Goal: Task Accomplishment & Management: Manage account settings

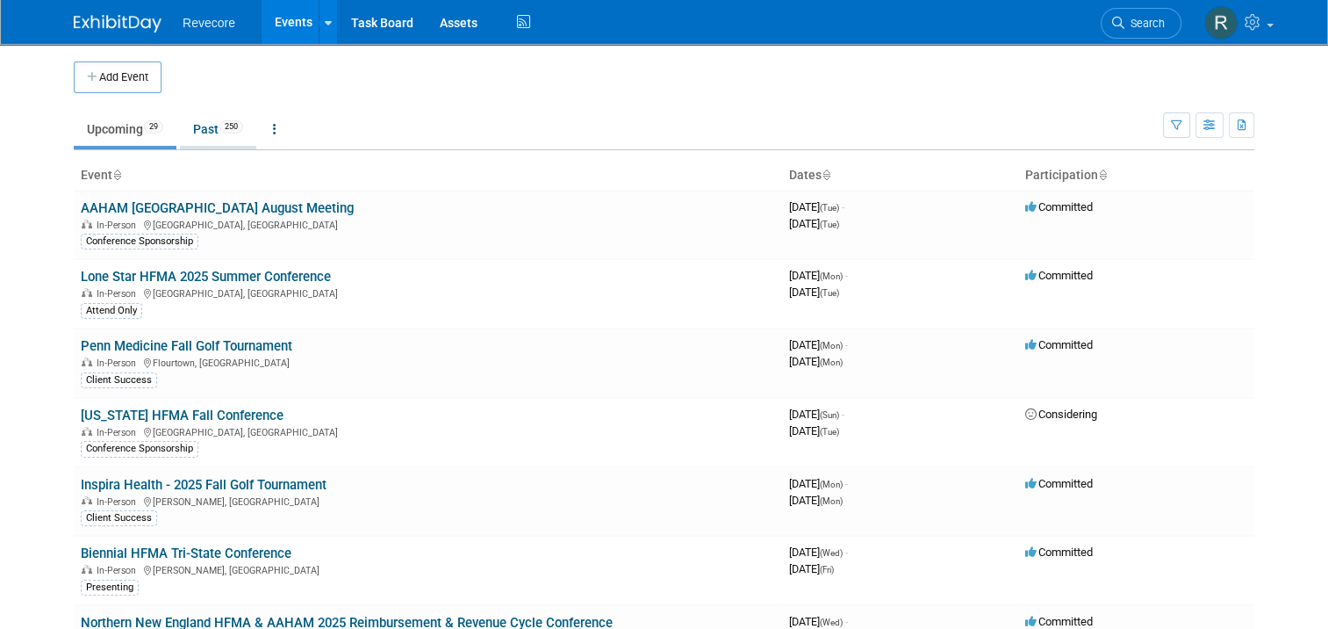
drag, startPoint x: 0, startPoint y: 0, endPoint x: 233, endPoint y: 136, distance: 269.5
click at [233, 136] on link "Past 250" at bounding box center [218, 128] width 76 height 33
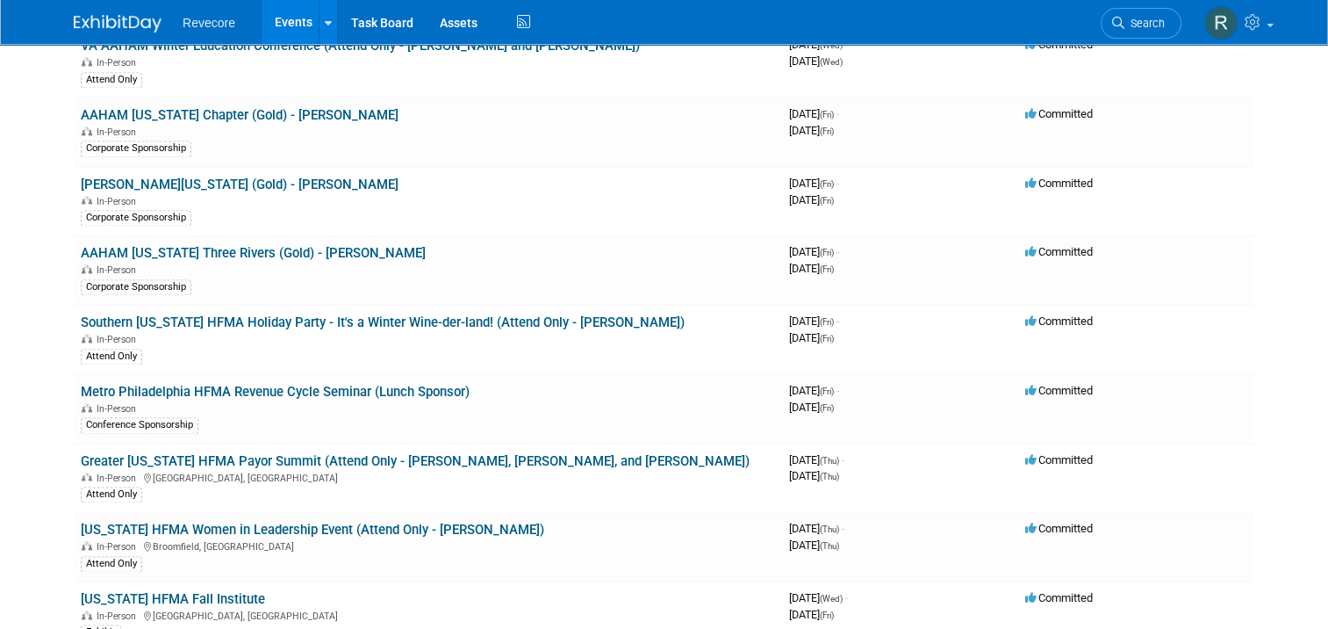
scroll to position [5570, 0]
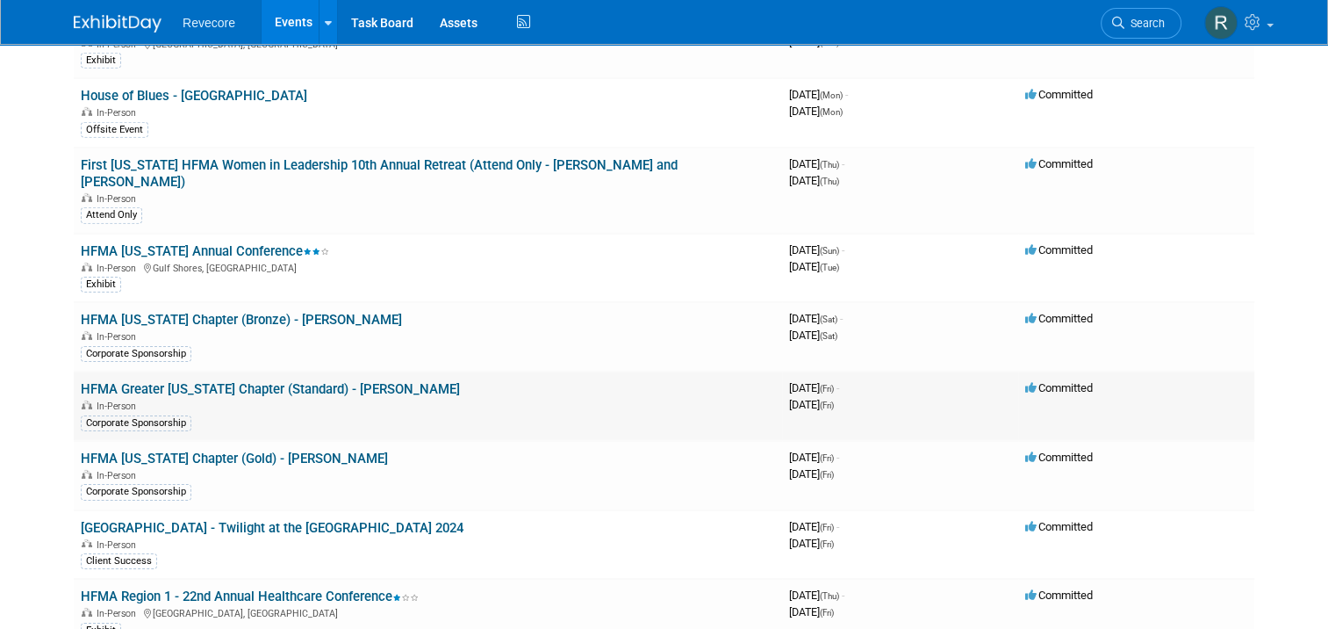
click at [344, 381] on link "HFMA Greater Illinois Chapter (Standard) - Veronica Modricker" at bounding box center [270, 389] width 379 height 16
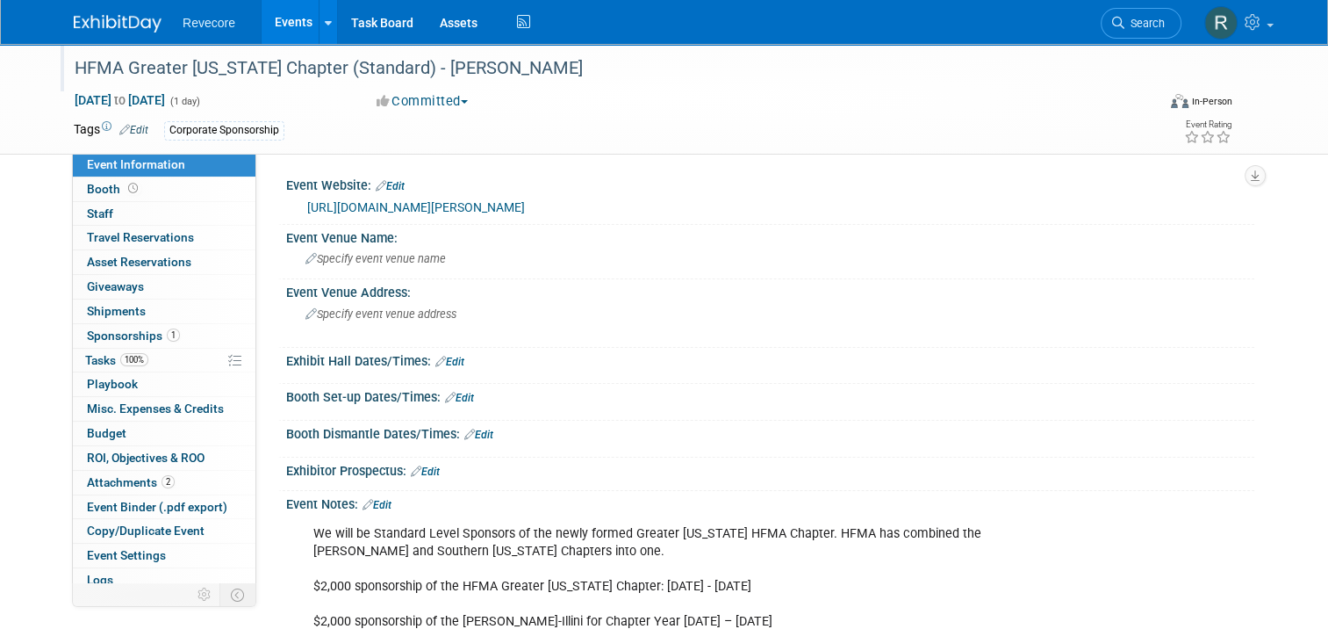
click at [447, 75] on div "HFMA Greater [US_STATE] Chapter (Standard) - [PERSON_NAME]" at bounding box center [601, 69] width 1066 height 32
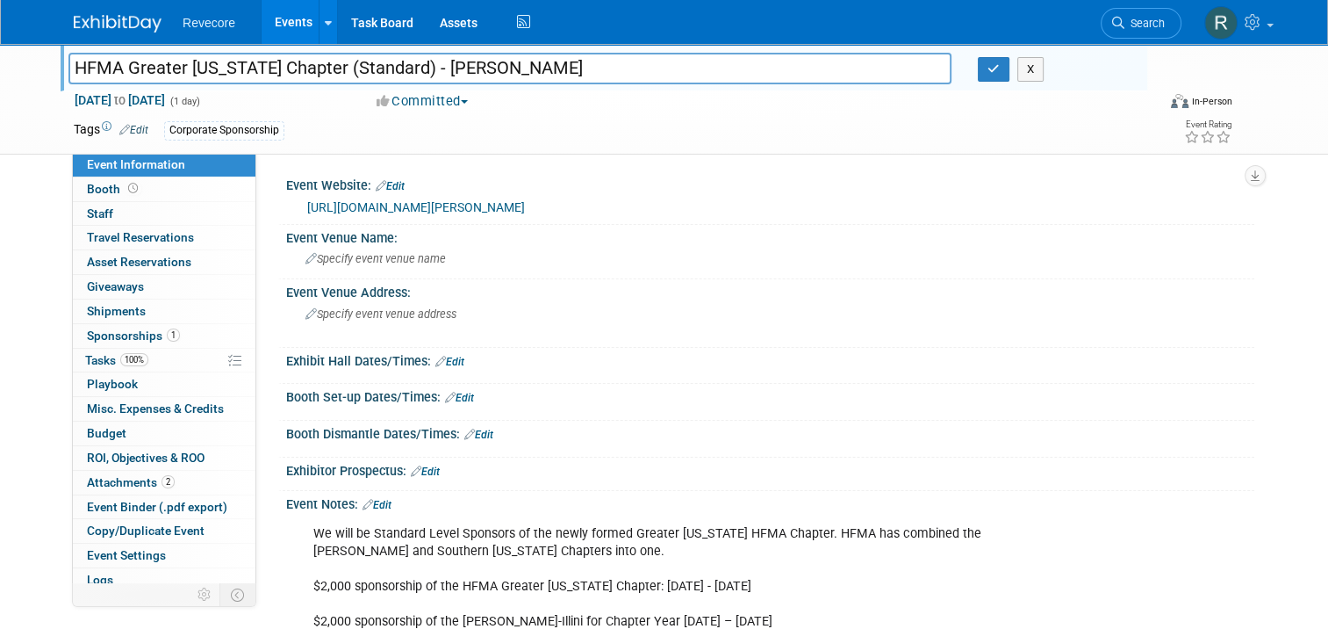
drag, startPoint x: 584, startPoint y: 70, endPoint x: 404, endPoint y: 75, distance: 180.0
click at [404, 75] on input "HFMA Greater Illinois Chapter (Standard) - Veronica Modricker" at bounding box center [509, 68] width 883 height 31
type input "HFMA Greater [US_STATE] Chapter (Standard) - [PERSON_NAME]"
click at [994, 78] on button "button" at bounding box center [994, 69] width 32 height 25
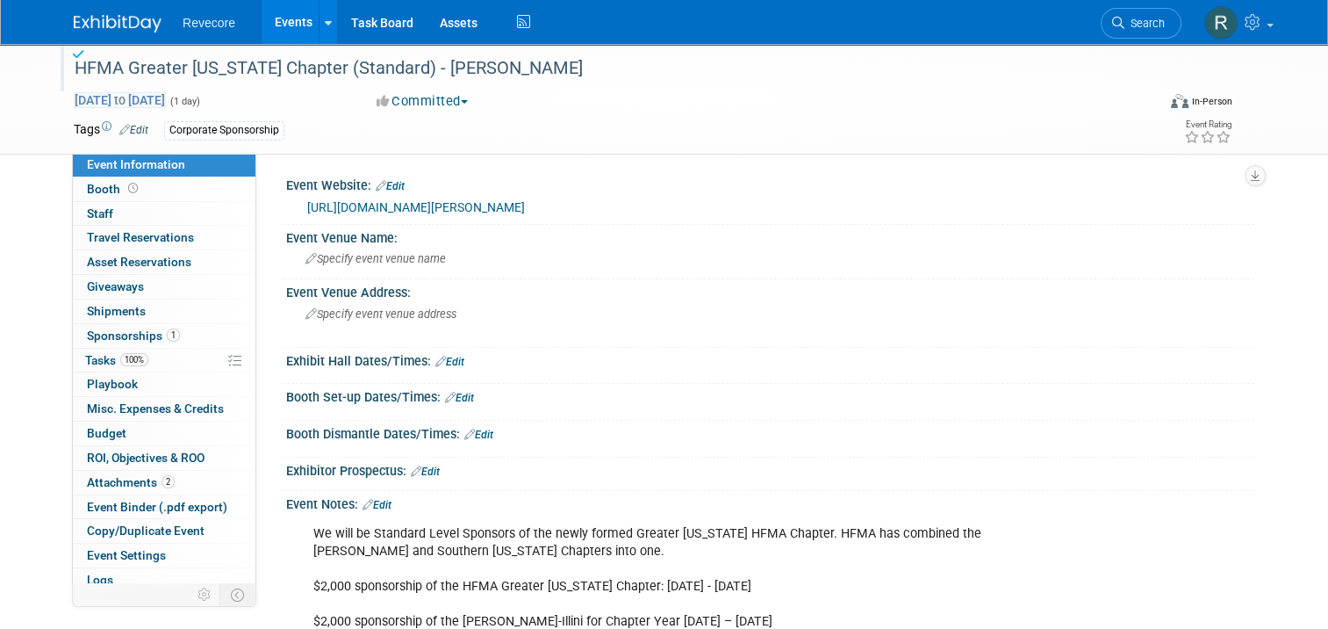
click at [166, 103] on span "May 31, 2024 to May 31, 2024" at bounding box center [120, 100] width 92 height 16
type input "[DATE]"
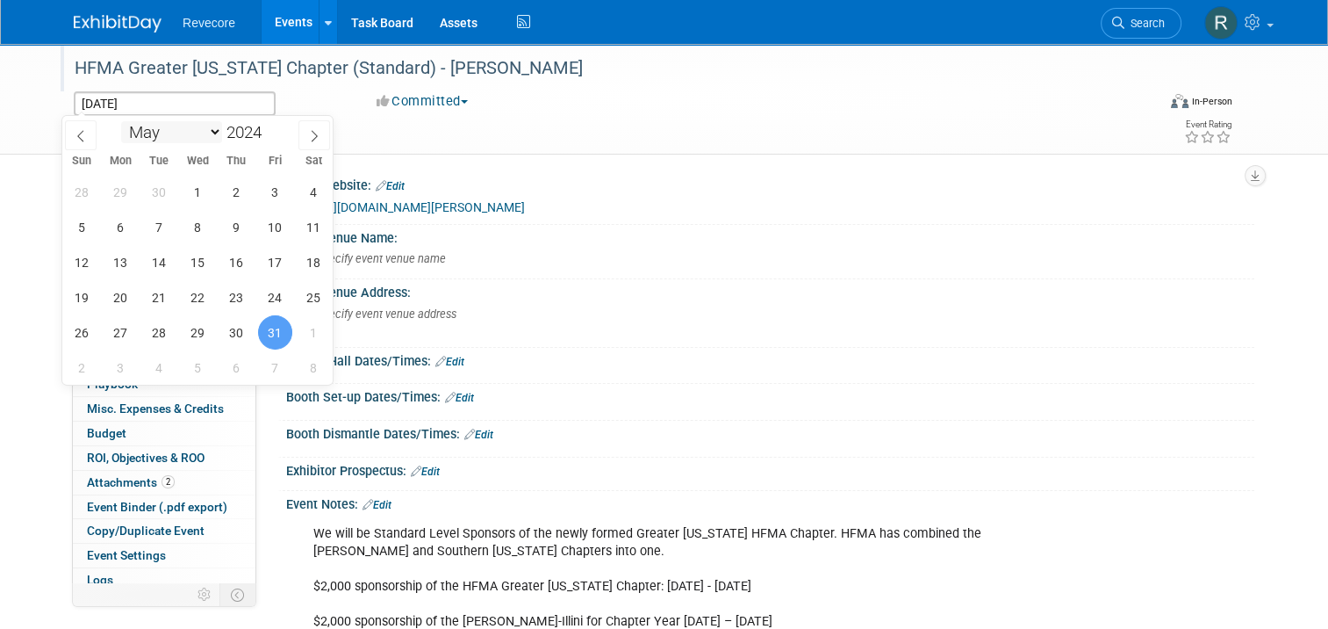
click at [206, 129] on select "January February March April May June July August September October November De…" at bounding box center [171, 132] width 101 height 22
select select "11"
click at [121, 121] on select "January February March April May June July August September October November De…" at bounding box center [171, 132] width 101 height 22
click at [76, 200] on span "1" at bounding box center [82, 192] width 34 height 34
click at [83, 193] on span "1" at bounding box center [82, 192] width 34 height 34
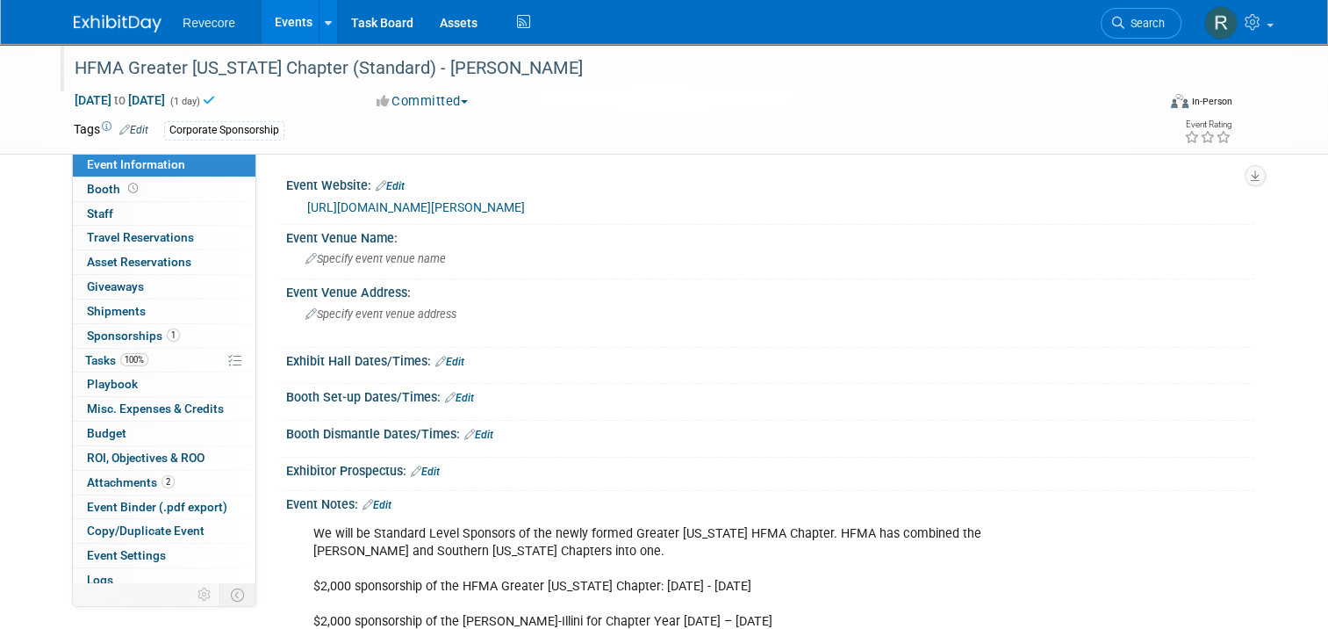
click at [386, 144] on div "Tags Edit Corporate Sponsorship Event Rating" at bounding box center [653, 133] width 1185 height 31
click at [166, 98] on span "Dec 1, 2024 to Dec 1, 2024" at bounding box center [120, 100] width 92 height 16
type input "Dec 1, 2024 to Dec 1, 2024"
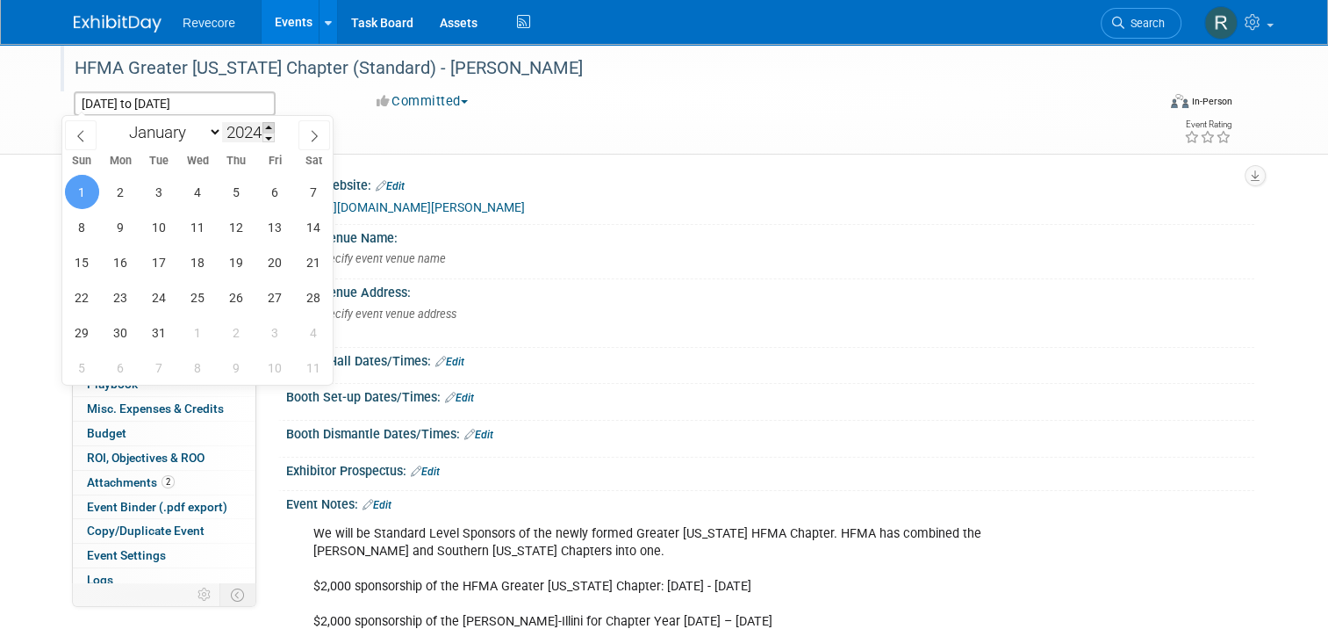
click at [267, 126] on span at bounding box center [268, 127] width 12 height 11
type input "2025"
click at [224, 134] on input "2025" at bounding box center [248, 132] width 53 height 20
click at [191, 330] on span "31" at bounding box center [198, 332] width 34 height 34
type input "Dec 31, 2025"
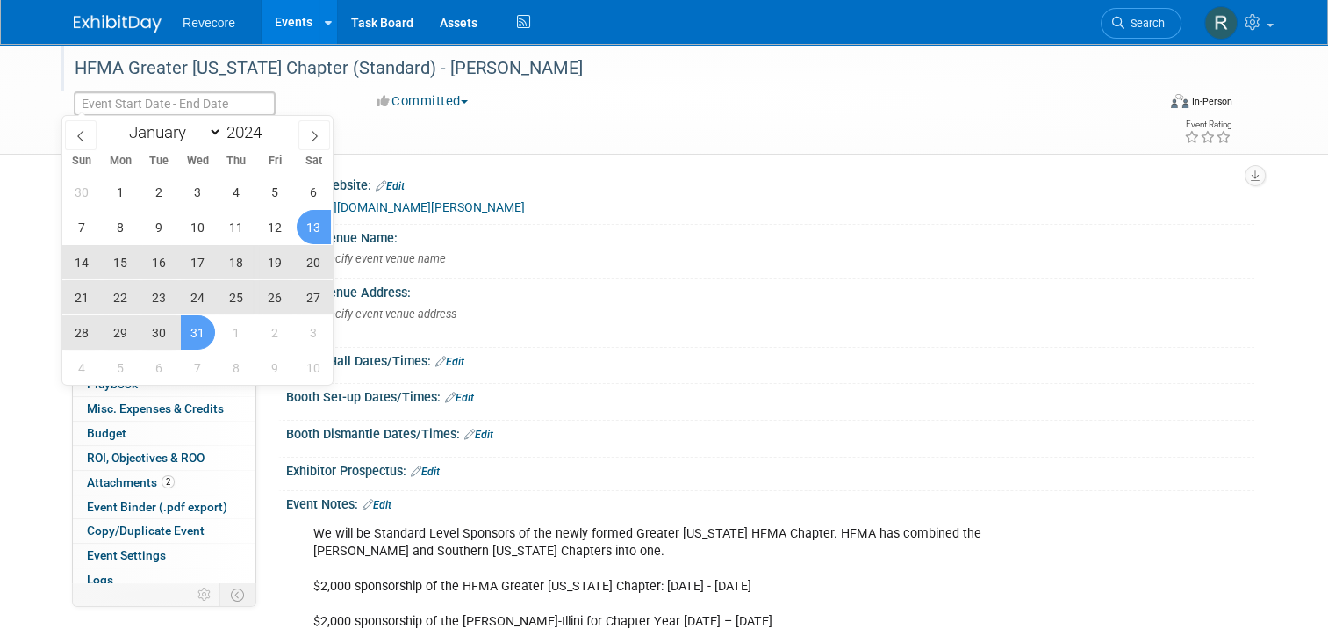
click at [518, 132] on div "Corporate Sponsorship" at bounding box center [599, 130] width 871 height 19
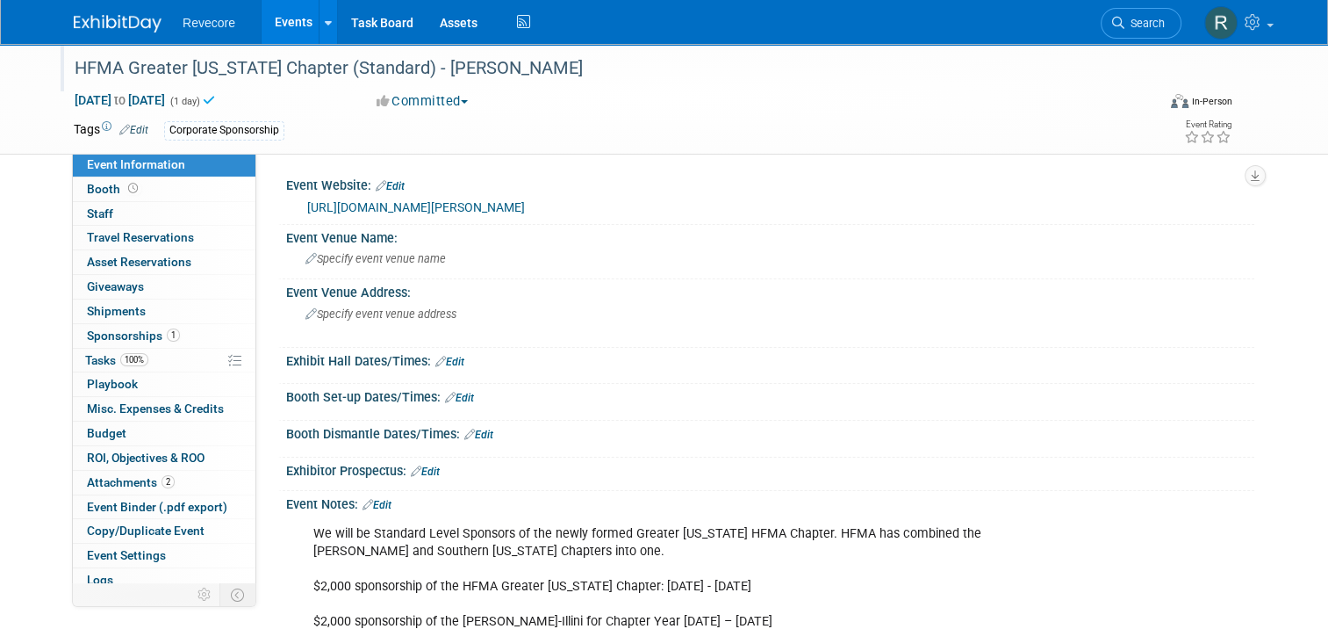
click at [421, 150] on div "HFMA Greater Illinois Chapter (Standard) - Kayla Howell Dec 31, 2025 to Dec 31,…" at bounding box center [664, 99] width 1207 height 110
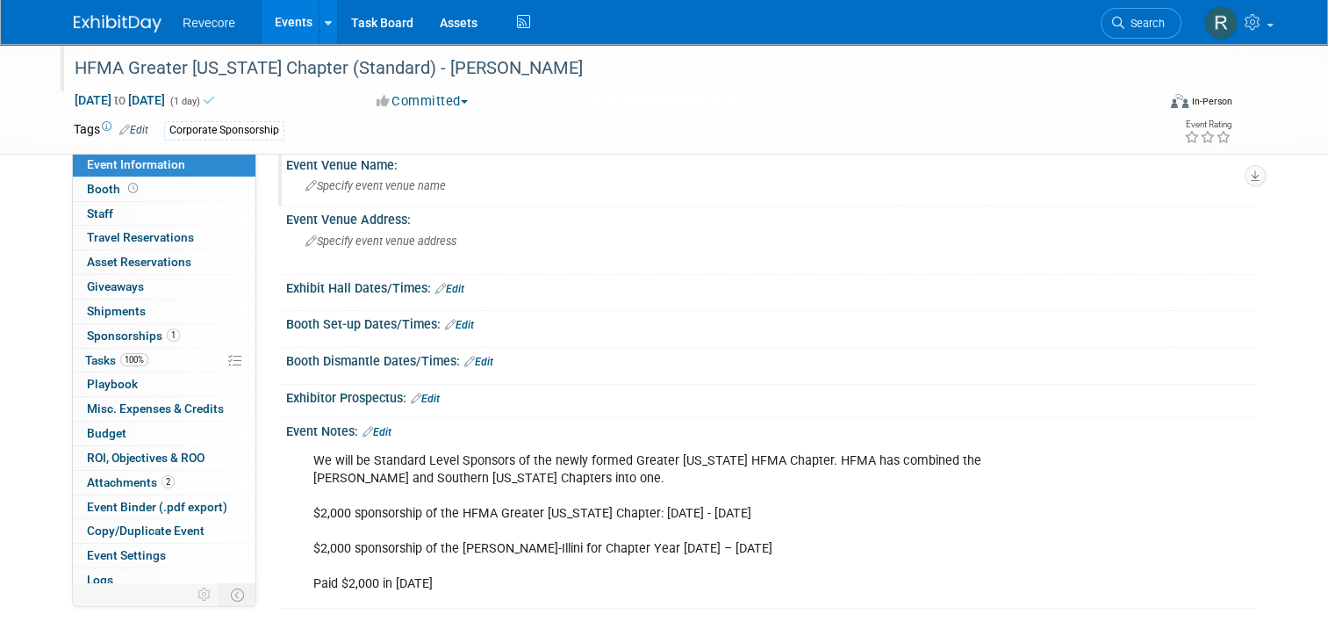
scroll to position [176, 0]
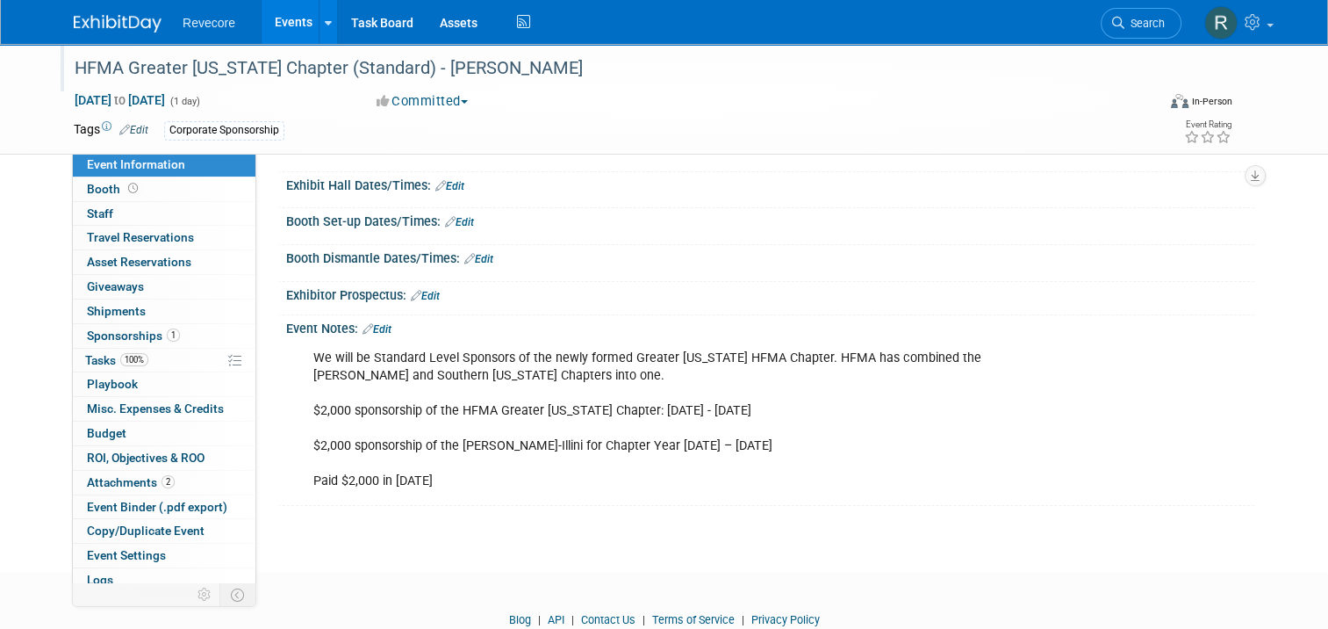
click at [371, 330] on link "Edit" at bounding box center [377, 329] width 29 height 12
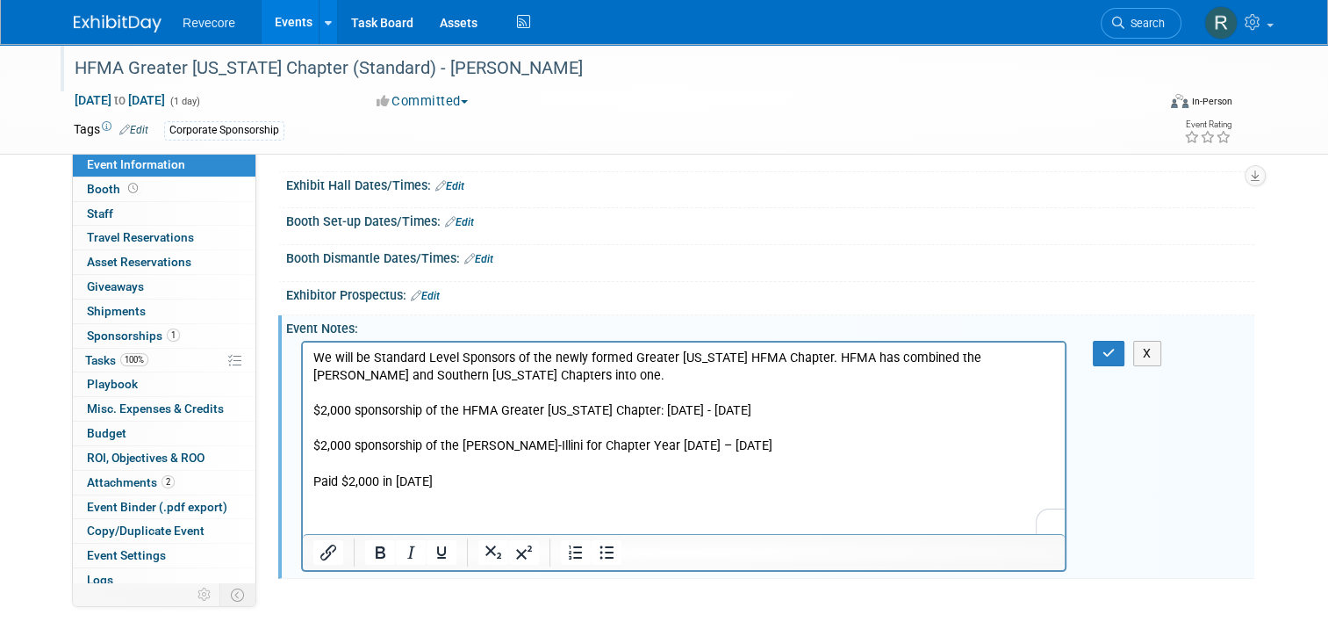
click at [839, 433] on p "We will be Standard Level Sponsors of the newly formed Greater Illinois HFMA Ch…" at bounding box center [684, 419] width 742 height 141
drag, startPoint x: 814, startPoint y: 408, endPoint x: 238, endPoint y: 413, distance: 575.9
click at [303, 413] on html "We will be Standard Level Sponsors of the newly formed Greater Illinois HFMA Ch…" at bounding box center [684, 416] width 762 height 148
copy p "$2,000 sponsorship of the HFMA Greater Illinois Chapter: June 1, 2023 - May 31,…"
click at [361, 396] on p "We will be Standard Level Sponsors of the newly formed Greater Illinois HFMA Ch…" at bounding box center [684, 419] width 742 height 141
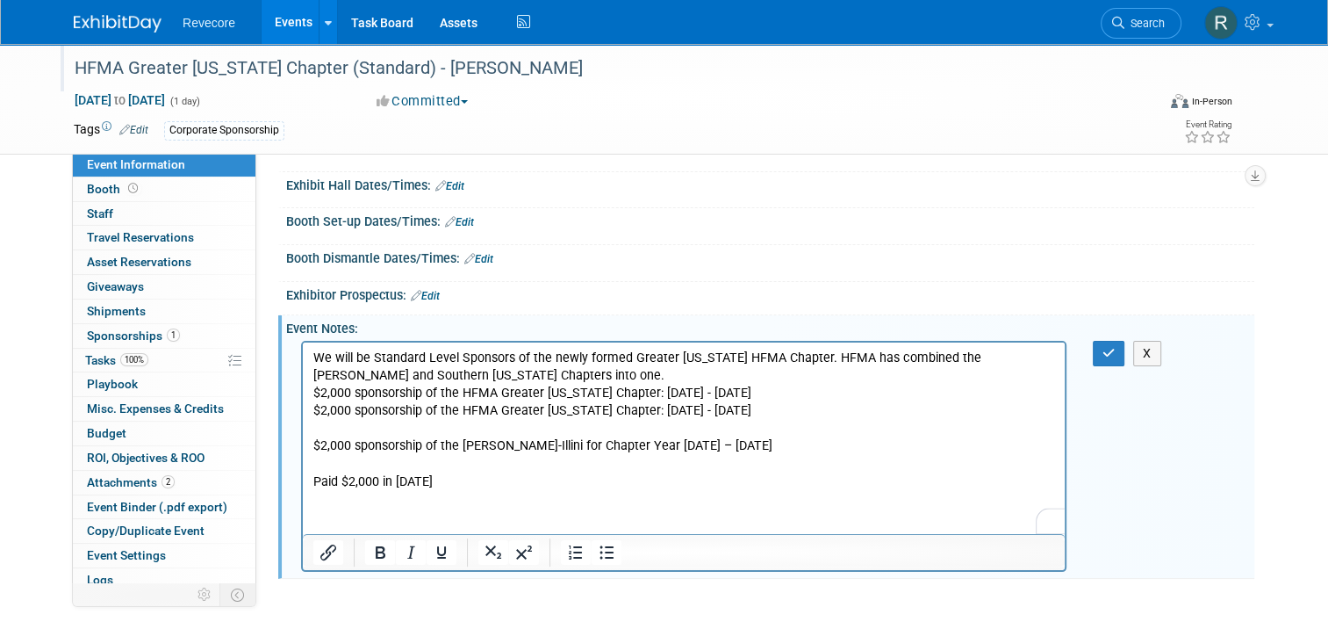
click at [830, 394] on p "We will be Standard Level Sponsors of the newly formed Greater Illinois HFMA Ch…" at bounding box center [684, 419] width 742 height 141
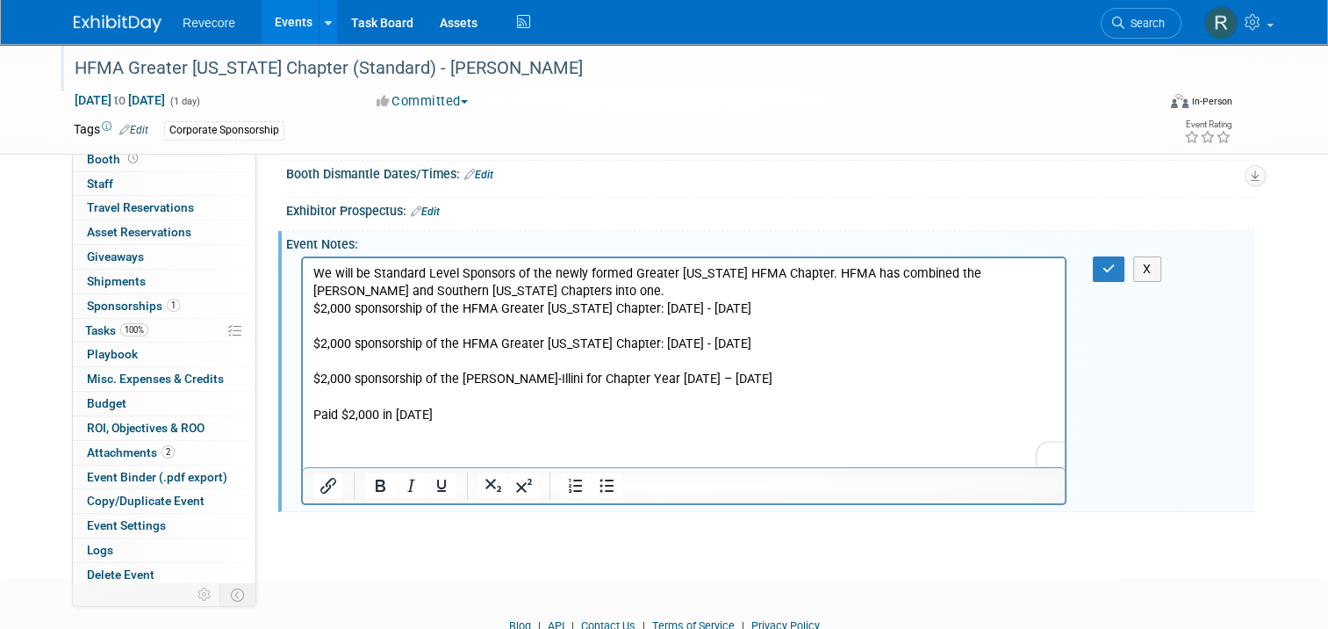
scroll to position [263, 0]
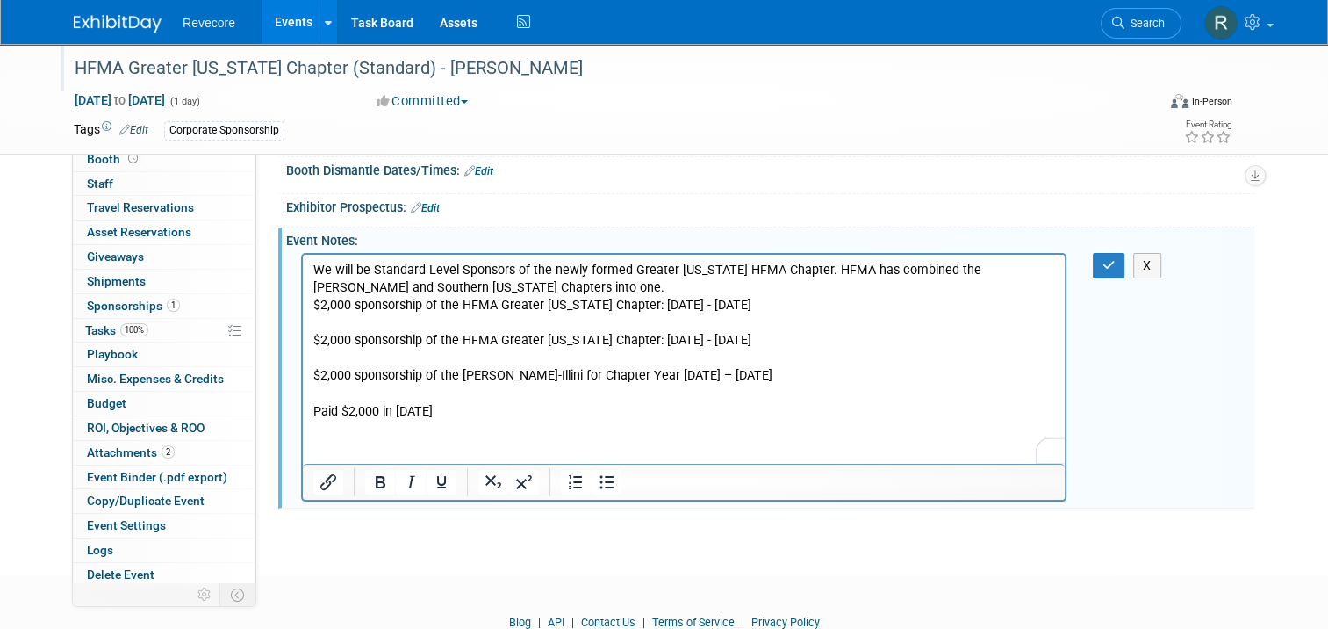
click at [593, 301] on p "We will be Standard Level Sponsors of the newly formed Greater Illinois HFMA Ch…" at bounding box center [684, 287] width 742 height 53
click at [599, 287] on p "We will be Standard Level Sponsors of the newly formed Greater Illinois HFMA Ch…" at bounding box center [684, 287] width 742 height 53
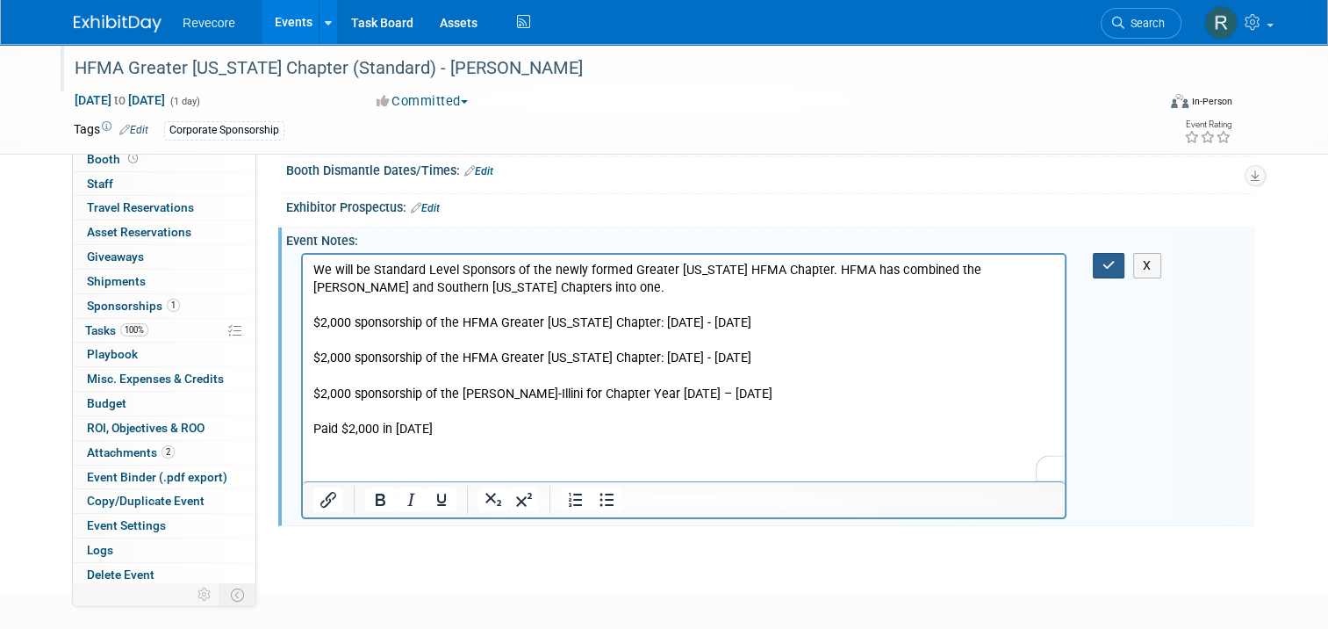
click at [1108, 264] on button "button" at bounding box center [1109, 265] width 32 height 25
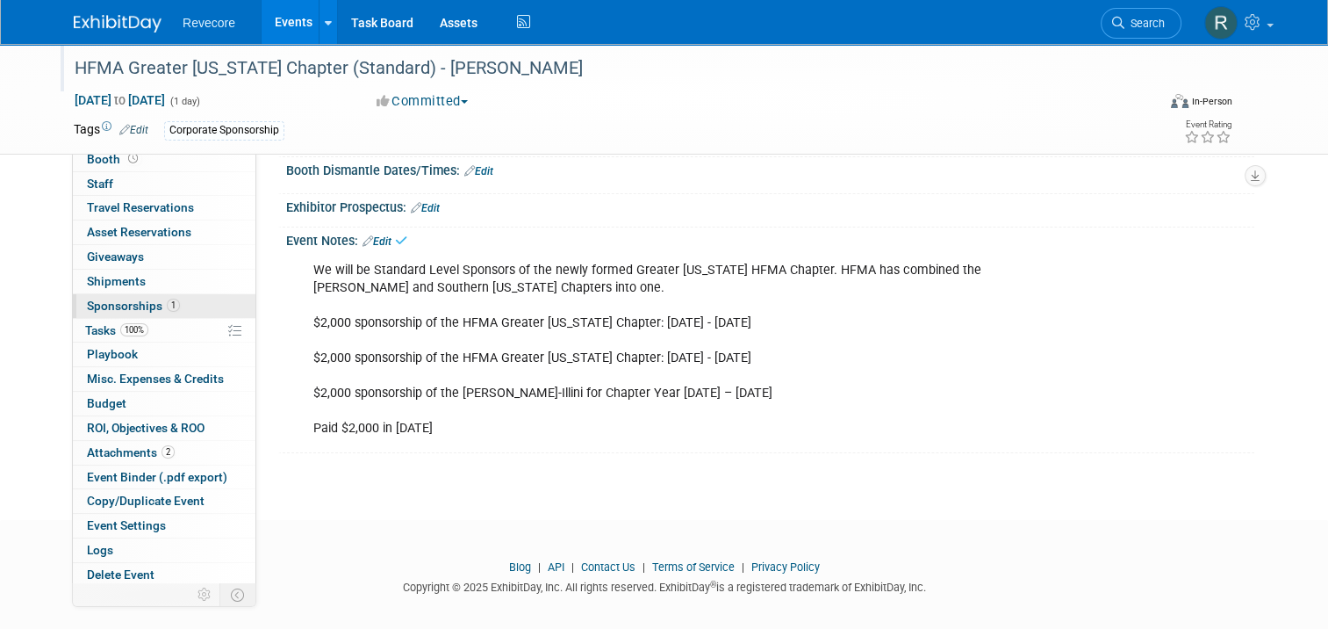
click at [112, 309] on span "Sponsorships 1" at bounding box center [133, 305] width 93 height 14
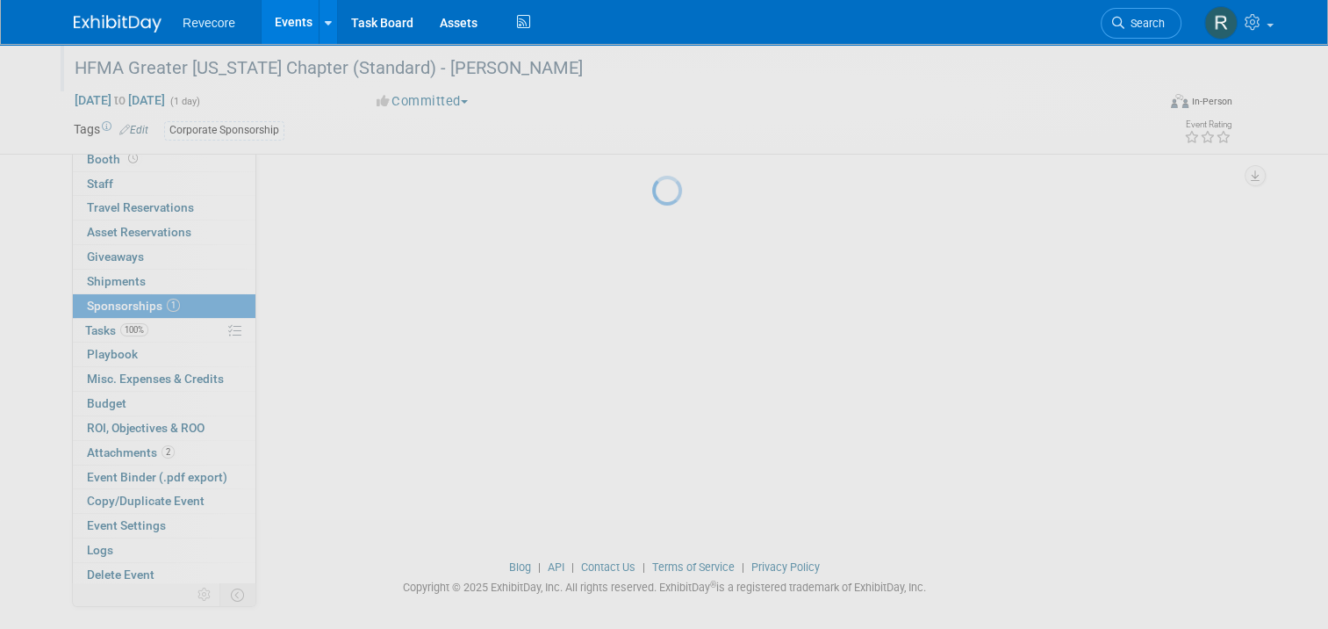
scroll to position [0, 0]
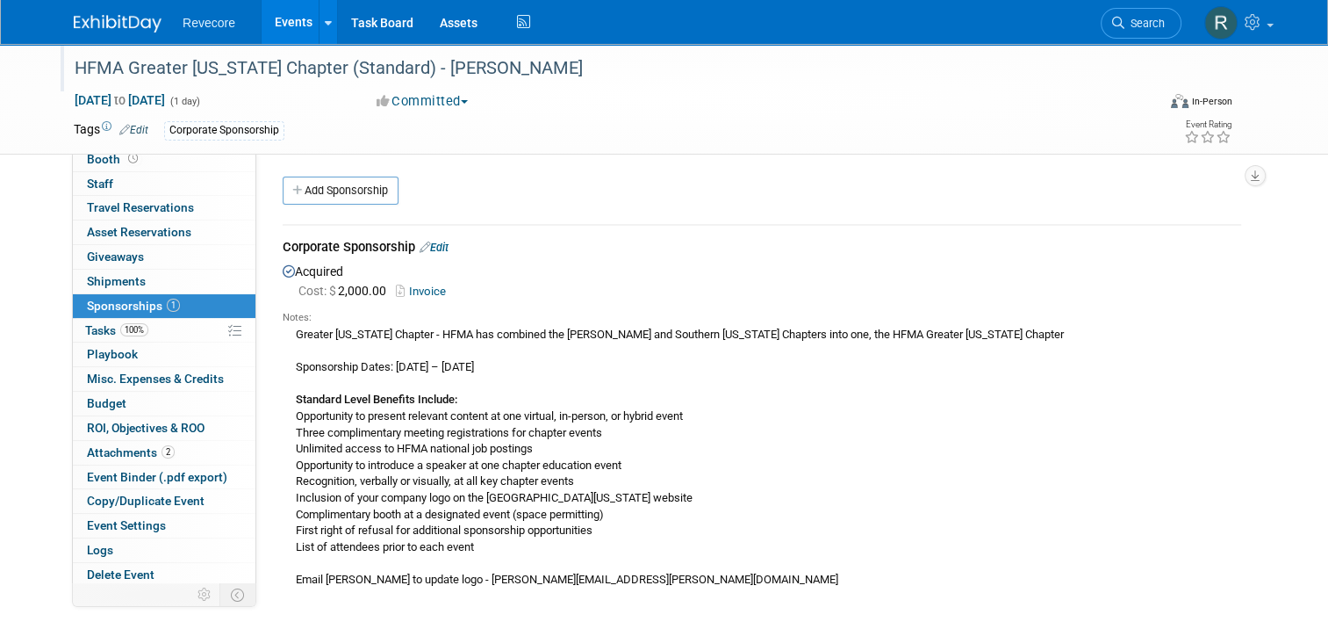
click at [423, 244] on link "Edit" at bounding box center [434, 247] width 29 height 13
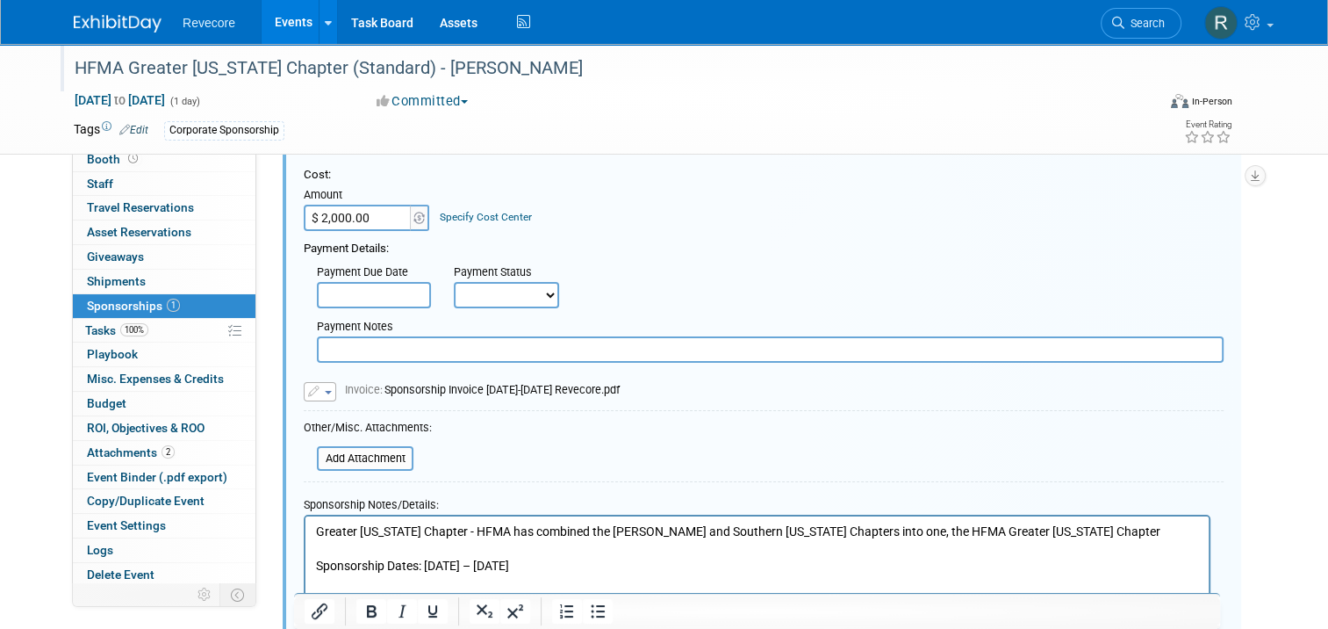
scroll to position [289, 0]
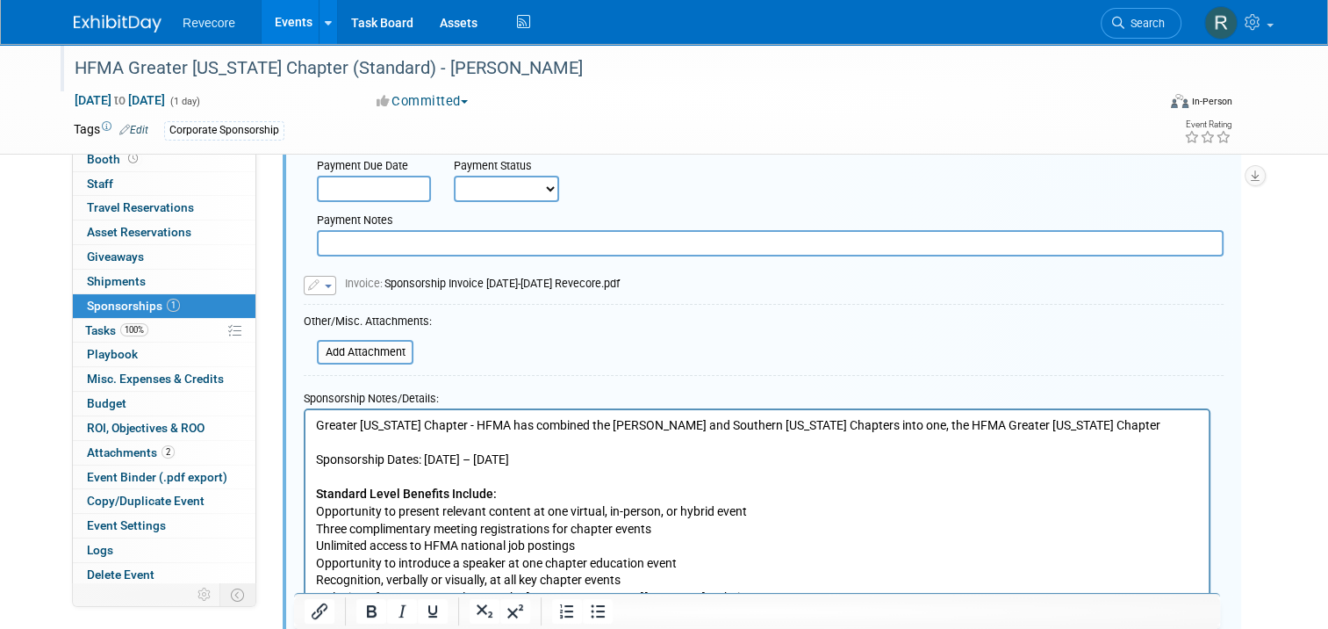
click at [320, 284] on button "button" at bounding box center [320, 285] width 32 height 19
click at [376, 309] on link "Replace with a new file" at bounding box center [393, 311] width 176 height 25
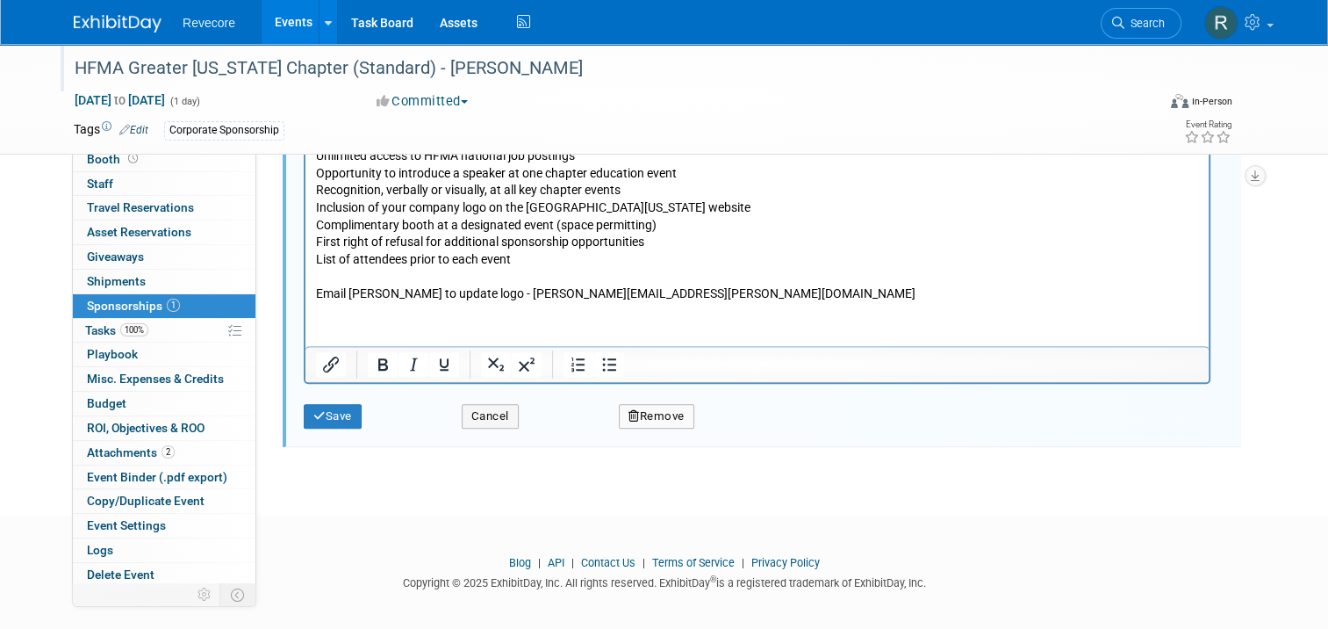
scroll to position [702, 0]
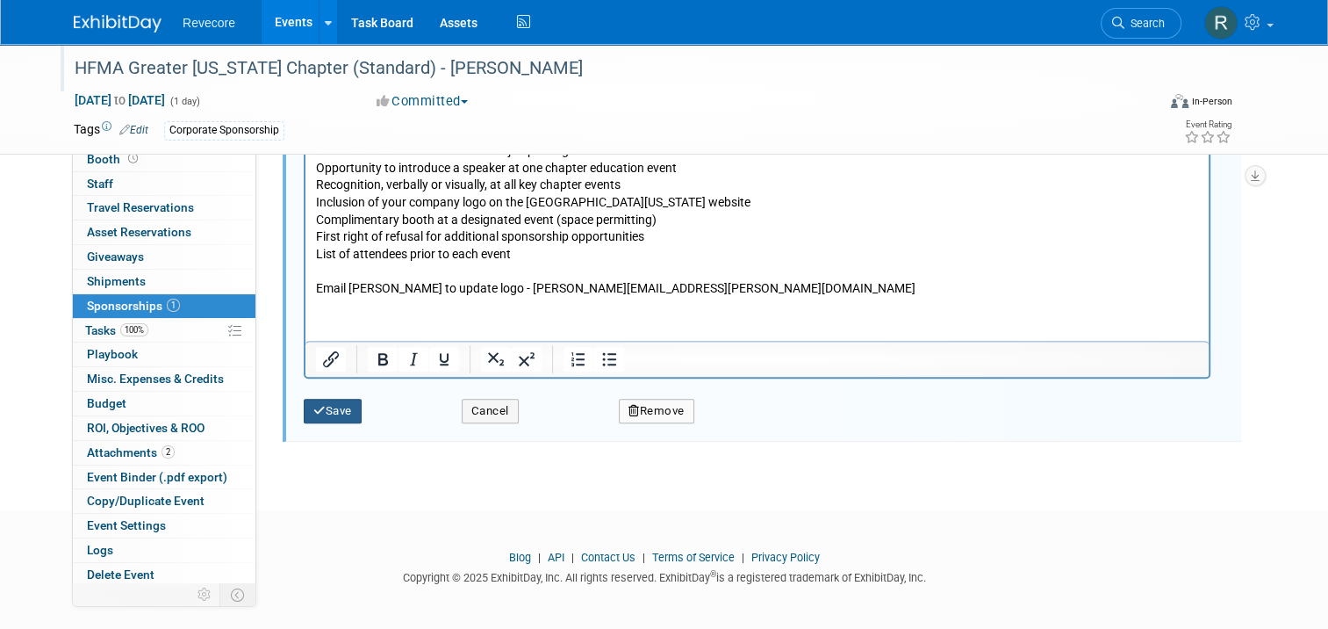
click at [332, 406] on button "Save" at bounding box center [333, 411] width 58 height 25
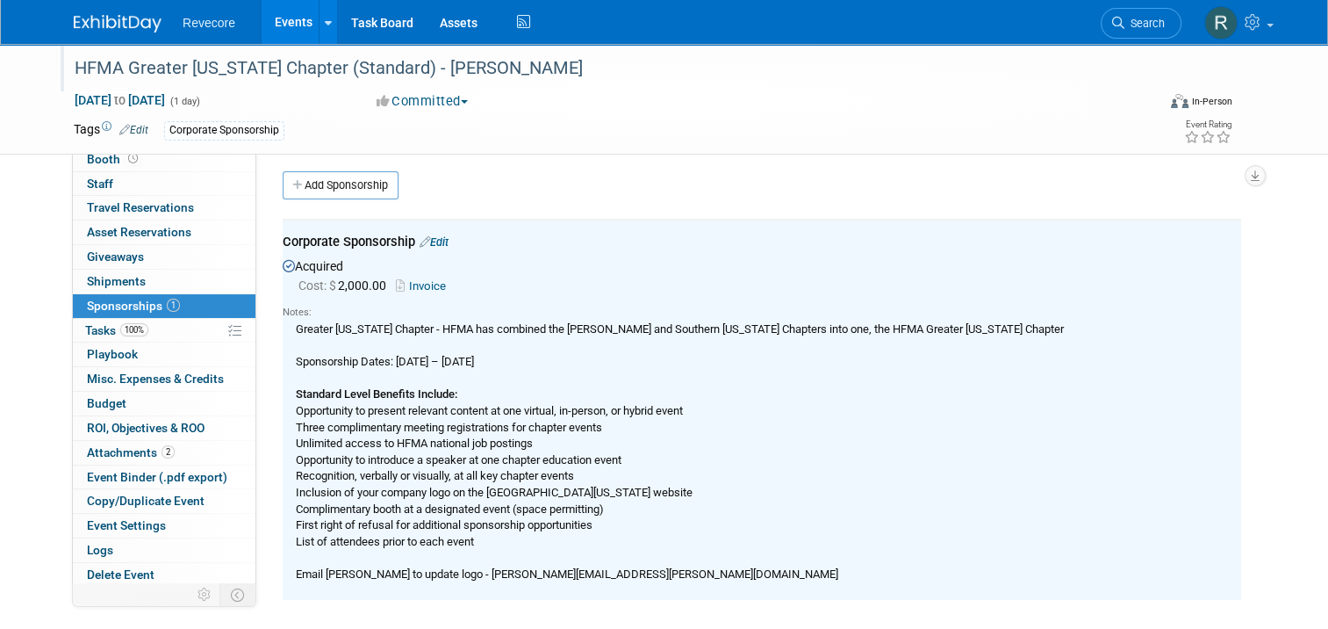
scroll to position [0, 0]
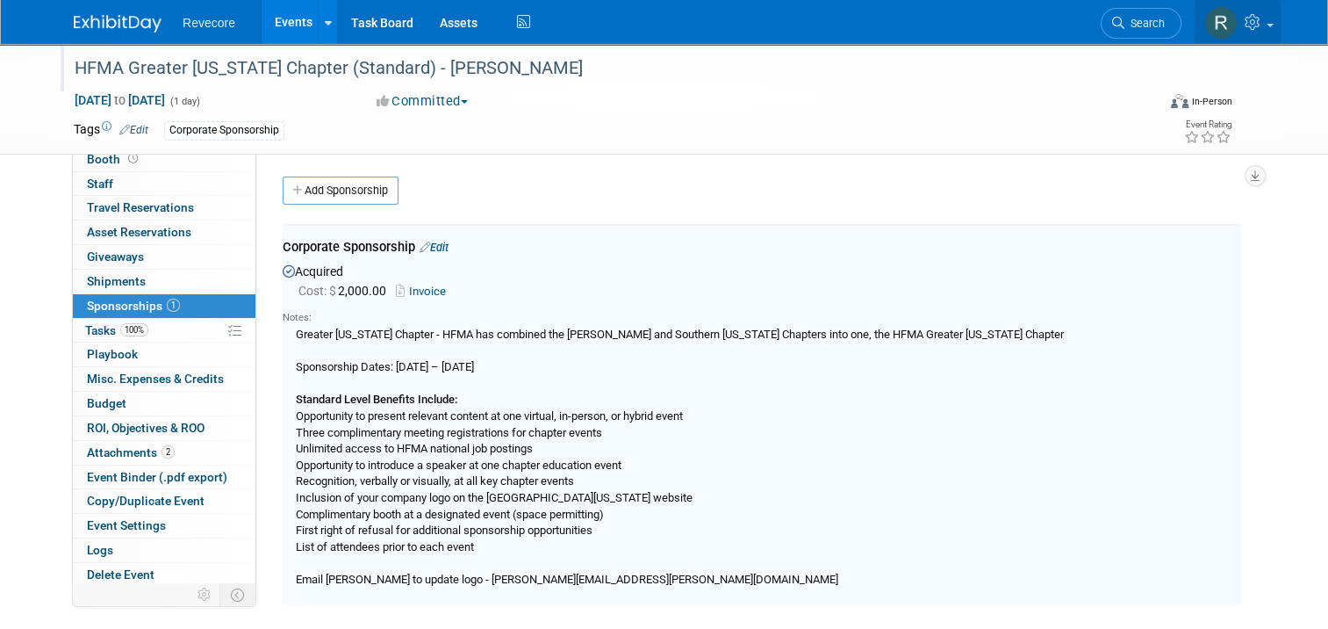
click at [1273, 32] on link at bounding box center [1238, 22] width 86 height 44
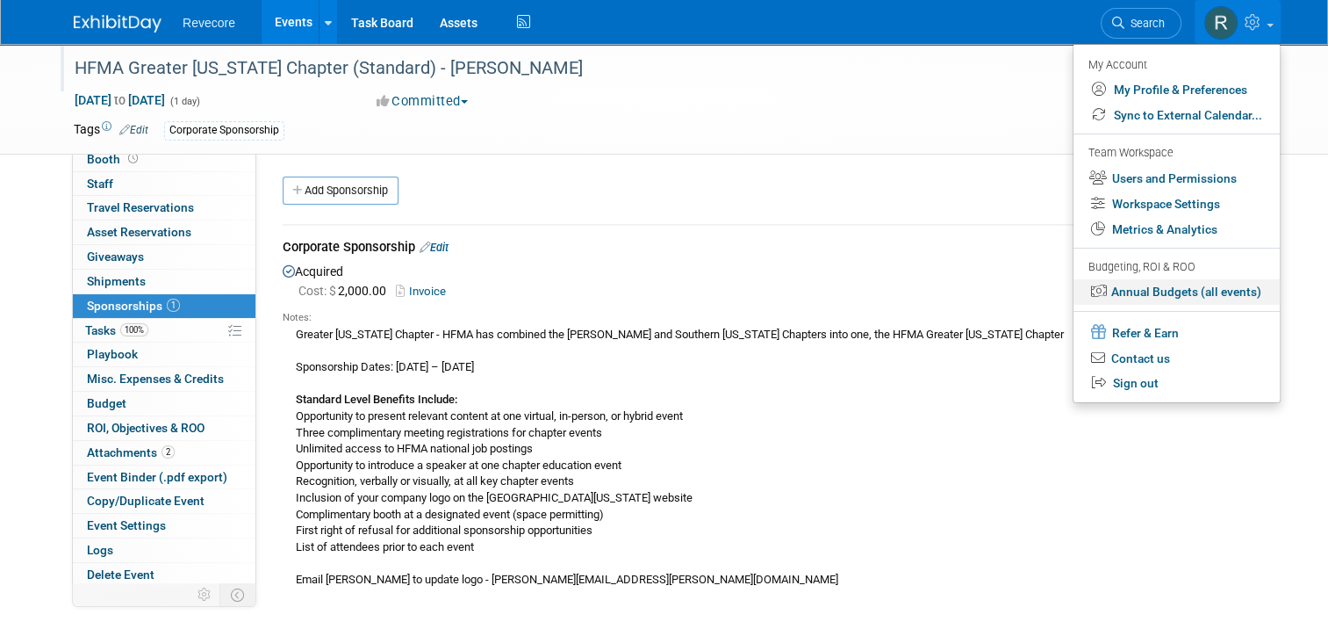
click at [1245, 285] on link "Annual Budgets (all events)" at bounding box center [1177, 291] width 206 height 25
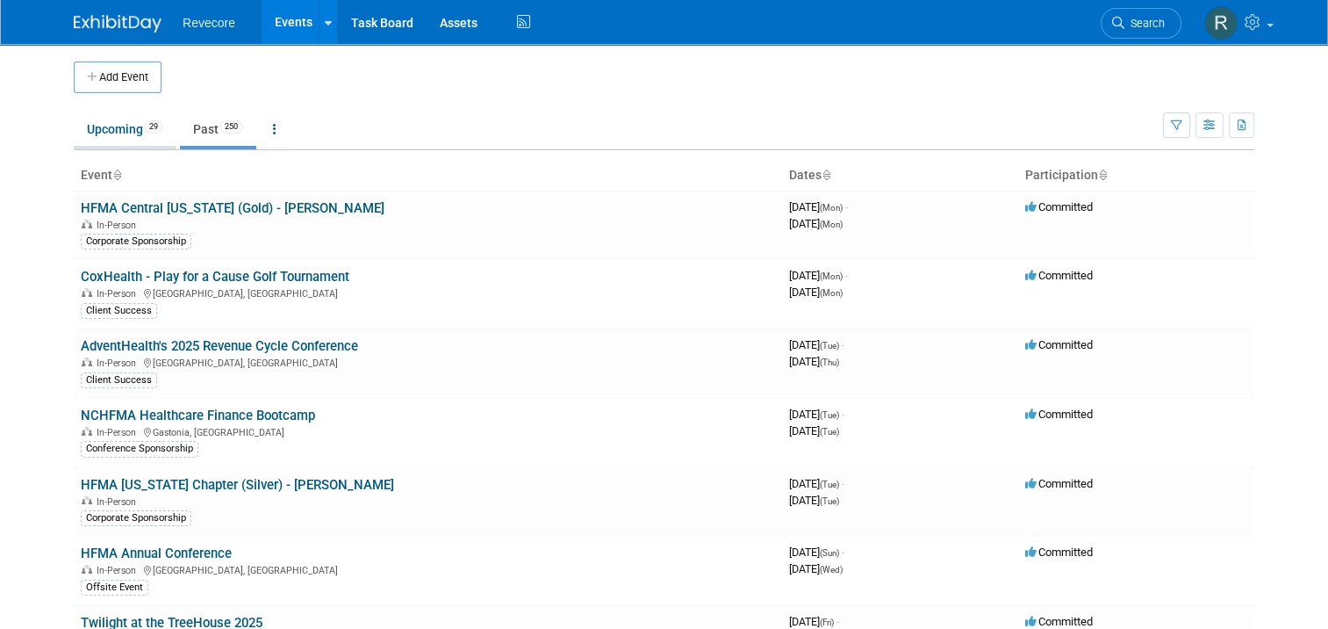
drag, startPoint x: 0, startPoint y: 0, endPoint x: 136, endPoint y: 137, distance: 193.1
click at [136, 137] on link "Upcoming 29" at bounding box center [125, 128] width 103 height 33
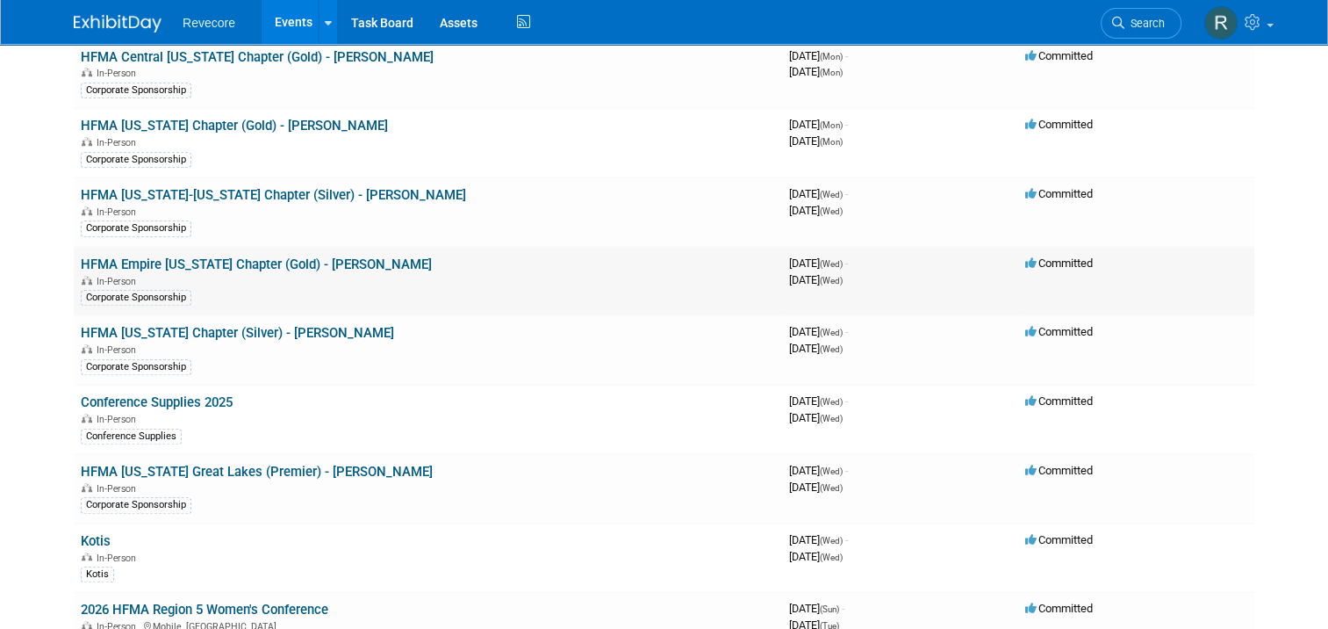
scroll to position [1226, 0]
